Goal: Information Seeking & Learning: Find specific fact

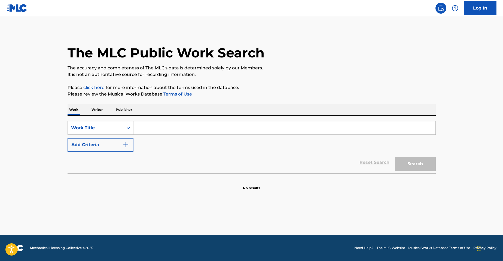
click at [194, 126] on input "Search Form" at bounding box center [284, 127] width 302 height 13
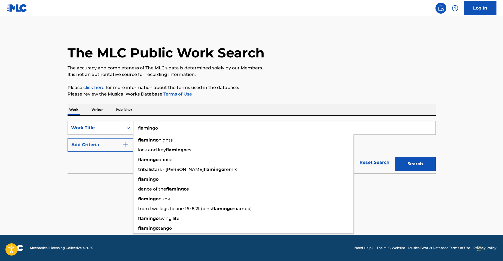
type input "flamingo"
drag, startPoint x: 58, startPoint y: 123, endPoint x: 155, endPoint y: 148, distance: 99.8
click at [58, 123] on main "The MLC Public Work Search The accuracy and completeness of The MLC's data is d…" at bounding box center [251, 125] width 503 height 219
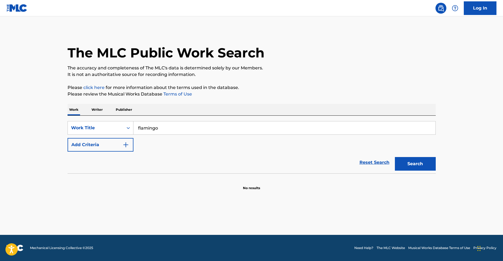
click at [119, 145] on button "Add Criteria" at bounding box center [101, 145] width 66 height 14
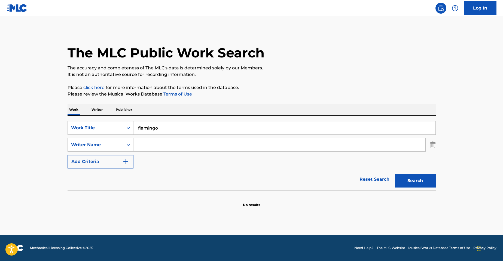
click at [147, 147] on input "Search Form" at bounding box center [279, 144] width 292 height 13
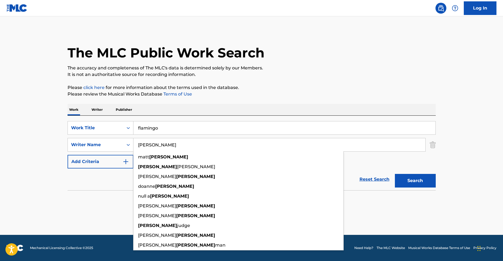
type input "[PERSON_NAME]"
click at [395, 174] on button "Search" at bounding box center [415, 181] width 41 height 14
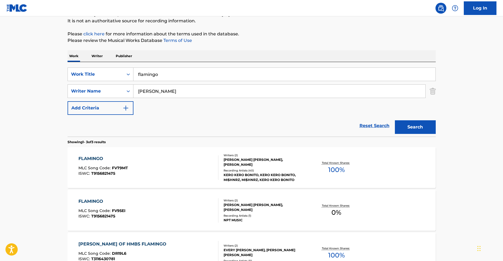
scroll to position [54, 0]
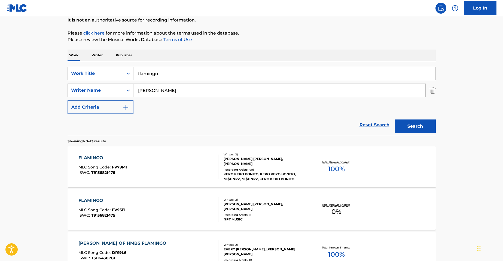
click at [244, 167] on div "Writers ( 2 ) [PERSON_NAME] [PERSON_NAME], [PERSON_NAME] Recording Artists ( 40…" at bounding box center [261, 166] width 87 height 29
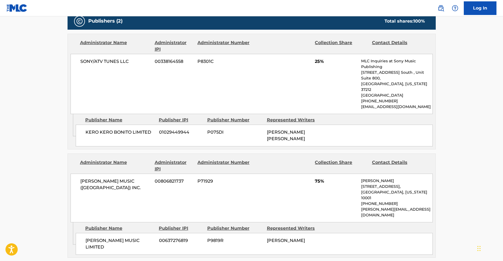
scroll to position [245, 0]
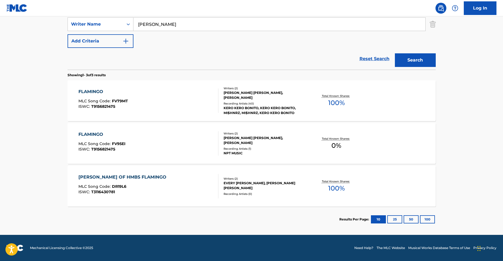
scroll to position [54, 0]
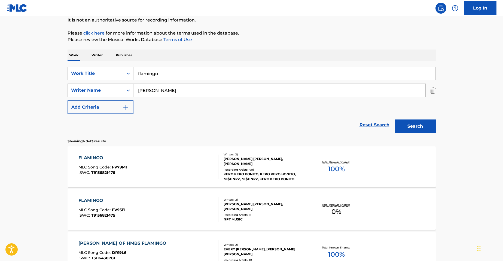
click at [132, 206] on div "FLAMINGO MLC Song Code : FV95EI ISWC : T9156821475" at bounding box center [148, 209] width 140 height 25
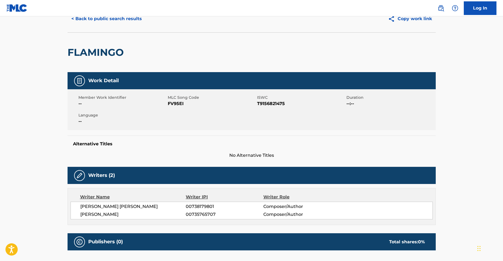
scroll to position [127, 0]
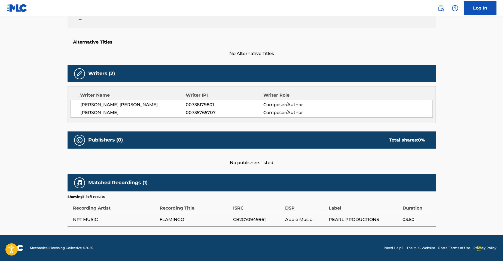
scroll to position [54, 0]
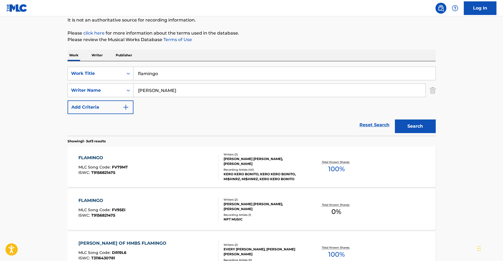
click at [174, 172] on div "FLAMINGO MLC Song Code : FV79MT ISWC : T9156821475" at bounding box center [148, 167] width 140 height 25
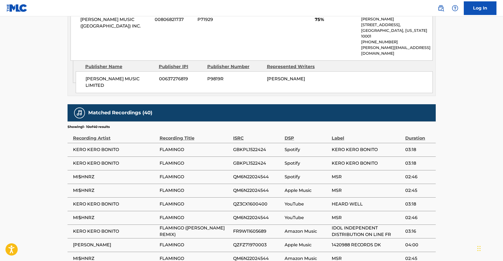
scroll to position [452, 0]
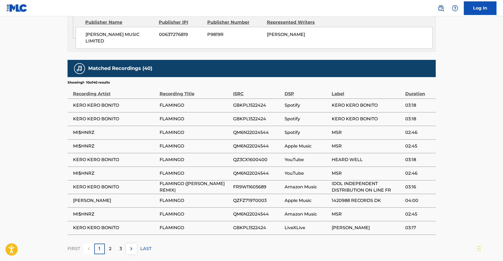
click at [108, 244] on div "2" at bounding box center [110, 249] width 11 height 11
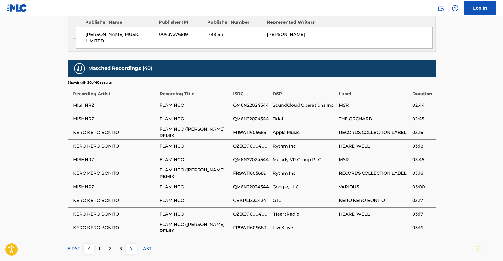
click at [121, 246] on p "3" at bounding box center [121, 249] width 2 height 7
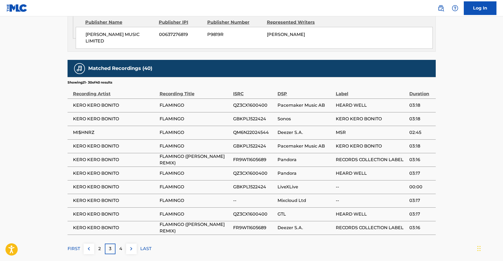
click at [120, 246] on p "4" at bounding box center [120, 249] width 3 height 7
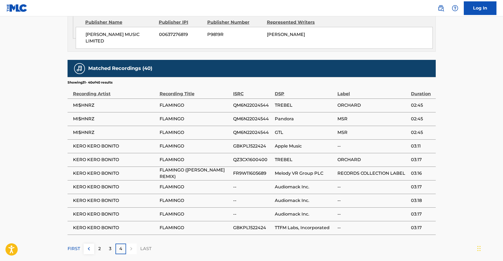
click at [108, 244] on div "3" at bounding box center [110, 249] width 11 height 11
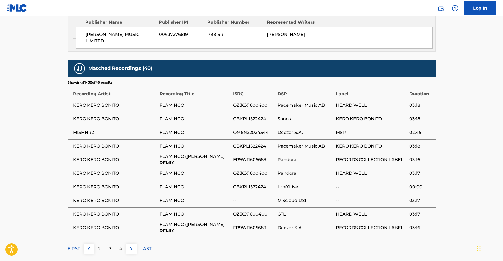
click at [103, 244] on div "2" at bounding box center [99, 249] width 11 height 11
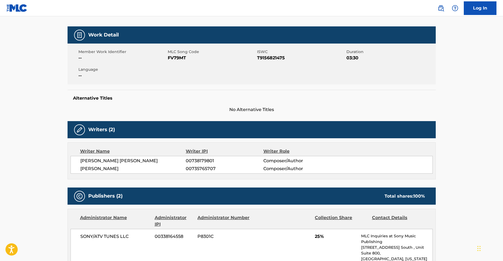
scroll to position [0, 0]
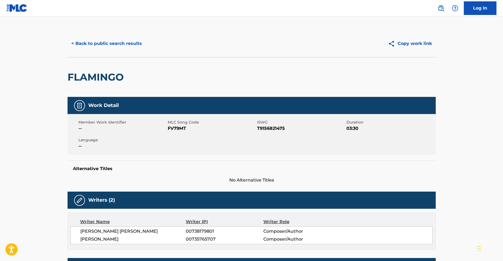
click at [124, 232] on span "[PERSON_NAME] [PERSON_NAME]" at bounding box center [133, 231] width 106 height 7
drag, startPoint x: 124, startPoint y: 232, endPoint x: 129, endPoint y: 212, distance: 20.7
click at [125, 232] on span "[PERSON_NAME] [PERSON_NAME]" at bounding box center [133, 231] width 106 height 7
copy span "[PERSON_NAME]"
drag, startPoint x: 81, startPoint y: 231, endPoint x: 86, endPoint y: 62, distance: 169.9
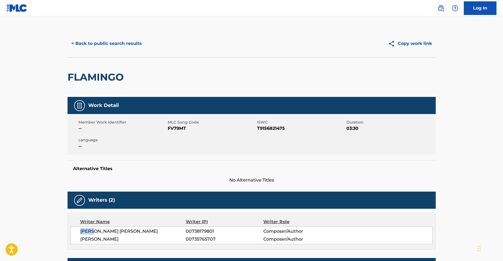
click at [95, 234] on div "[PERSON_NAME] [PERSON_NAME] 00738179801 Composer/Author [PERSON_NAME] 007357657…" at bounding box center [252, 235] width 362 height 18
copy span "[PERSON_NAME]"
